Goal: Information Seeking & Learning: Learn about a topic

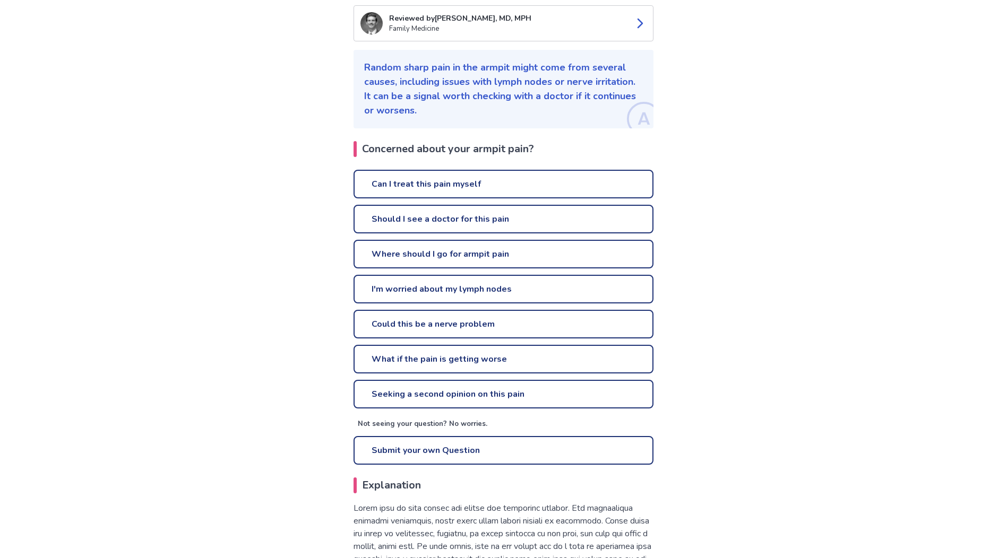
scroll to position [138, 0]
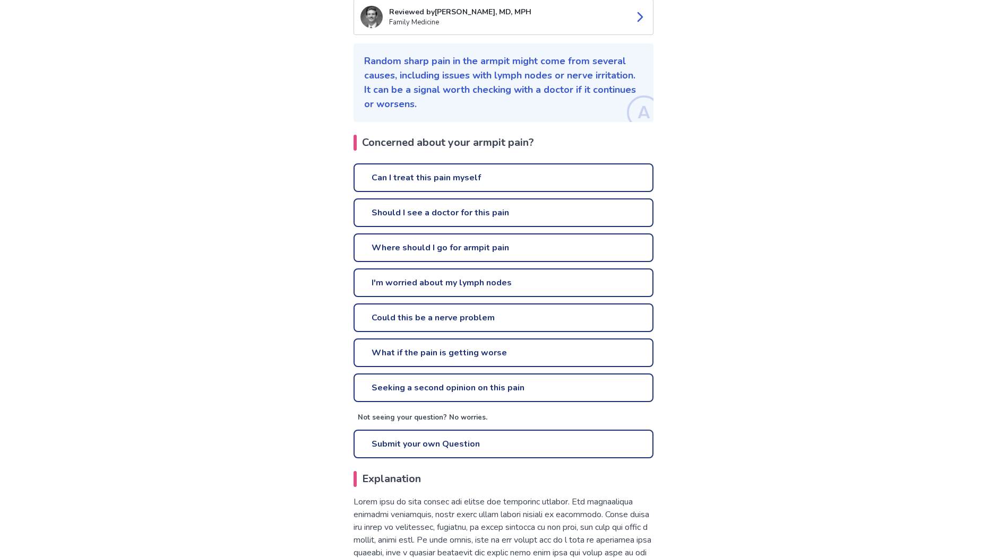
click at [447, 251] on link "Where should I go for armpit pain" at bounding box center [503, 248] width 300 height 29
click at [400, 178] on link "Can I treat this pain myself" at bounding box center [503, 177] width 300 height 29
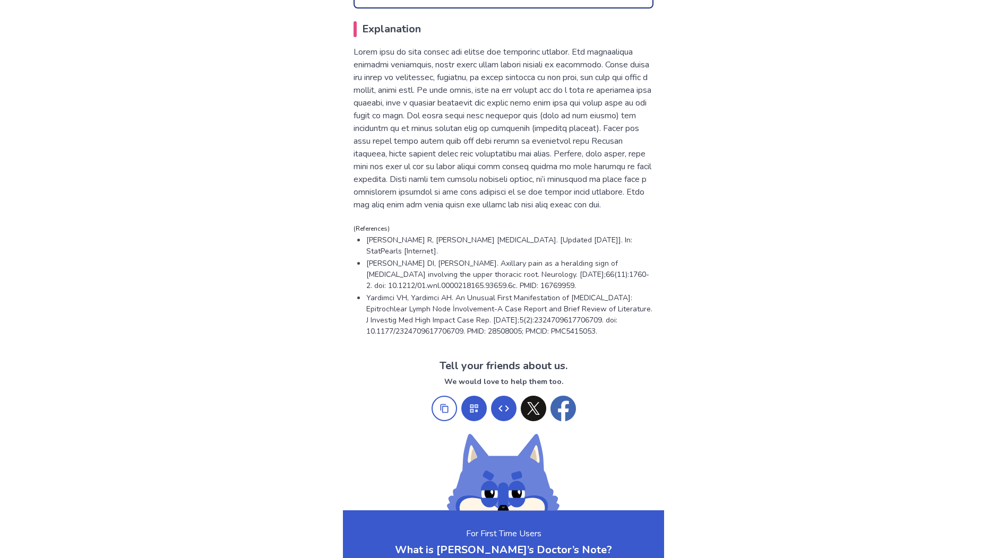
scroll to position [528, 0]
